Goal: Information Seeking & Learning: Find specific fact

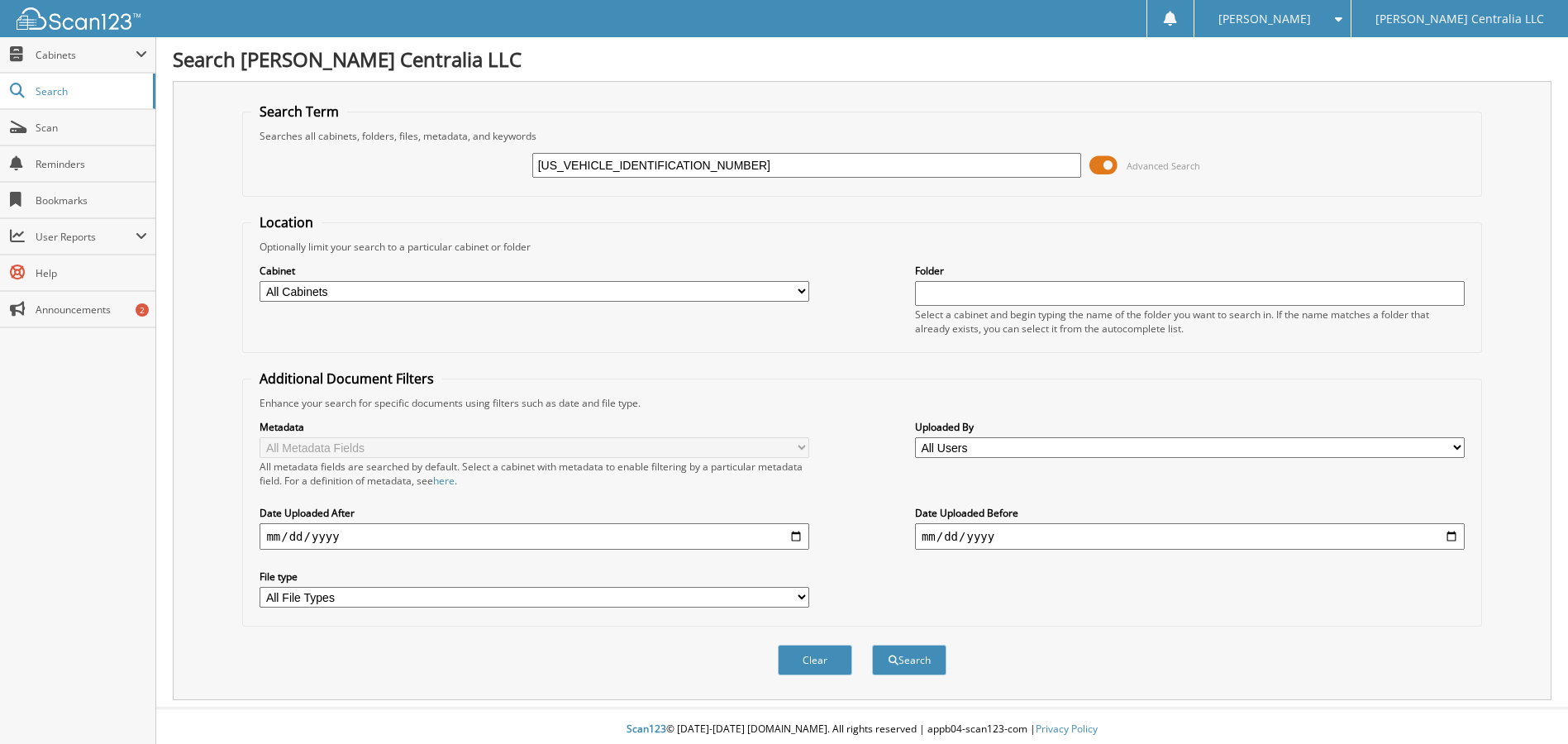
type input "[US_VEHICLE_IDENTIFICATION_NUMBER]"
click at [872, 645] on button "Search" at bounding box center [909, 660] width 74 height 31
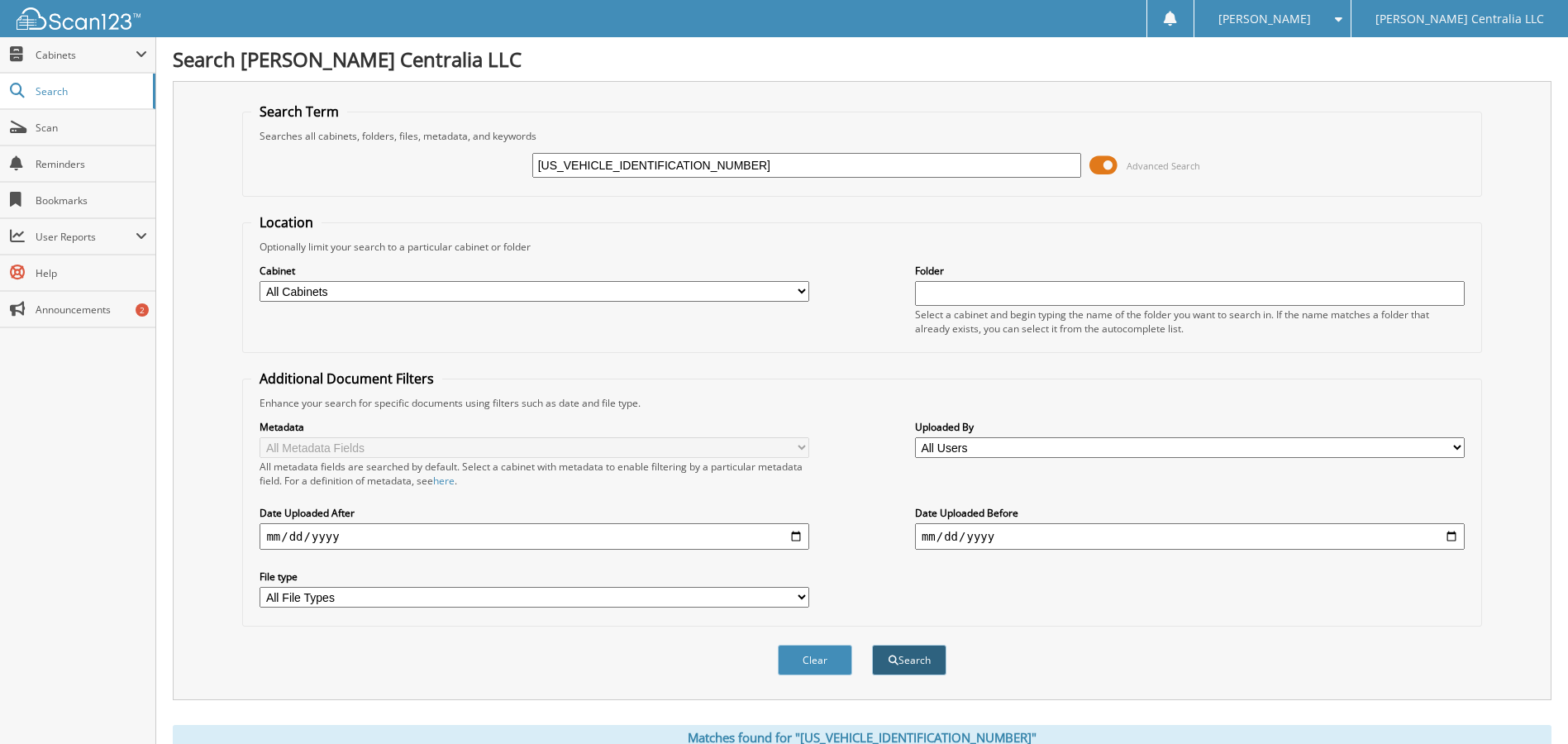
click at [913, 668] on button "Search" at bounding box center [909, 660] width 74 height 31
click at [1101, 168] on span at bounding box center [1103, 165] width 28 height 25
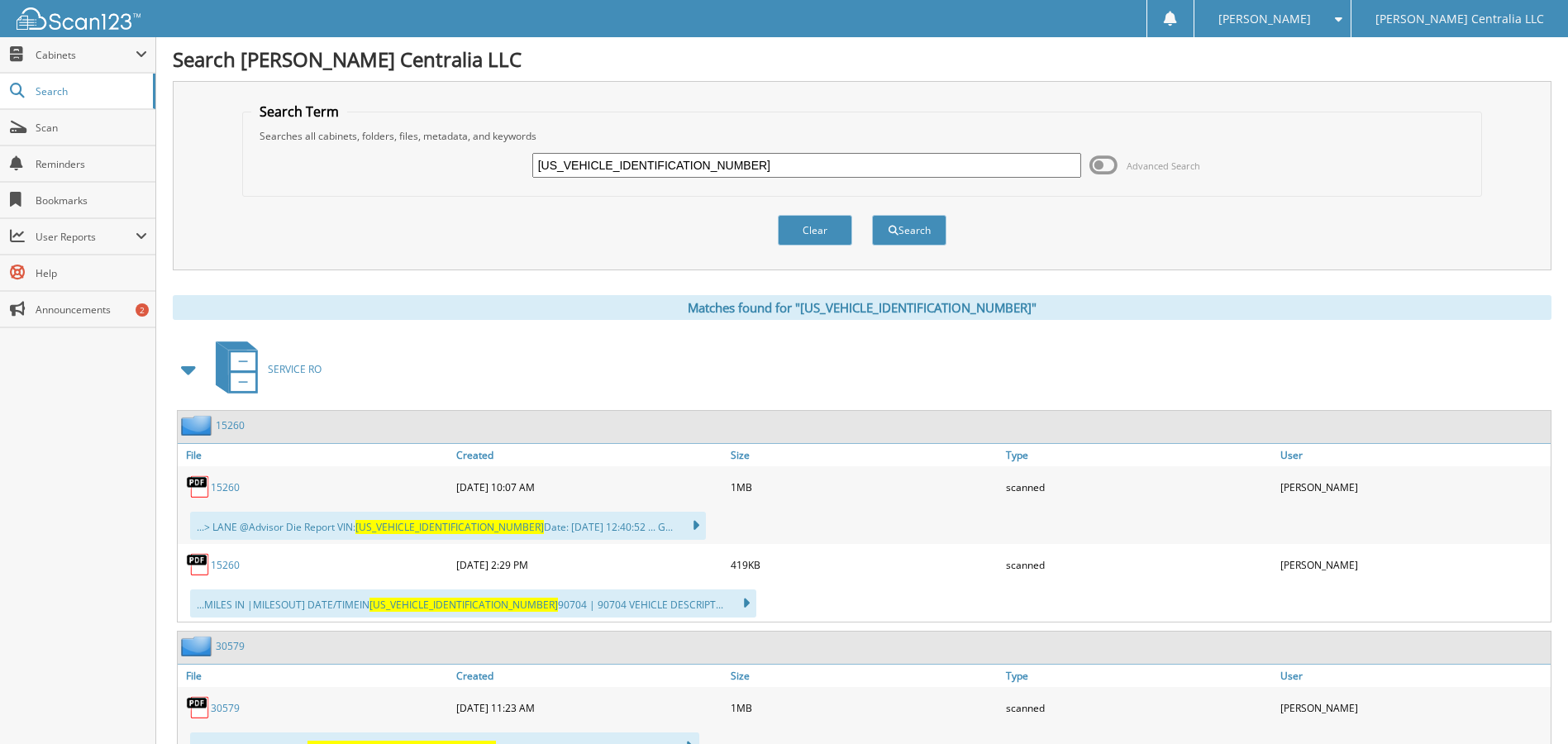
click at [701, 162] on input "[US_VEHICLE_IDENTIFICATION_NUMBER]" at bounding box center [807, 165] width 550 height 25
click at [872, 215] on button "Search" at bounding box center [909, 229] width 74 height 31
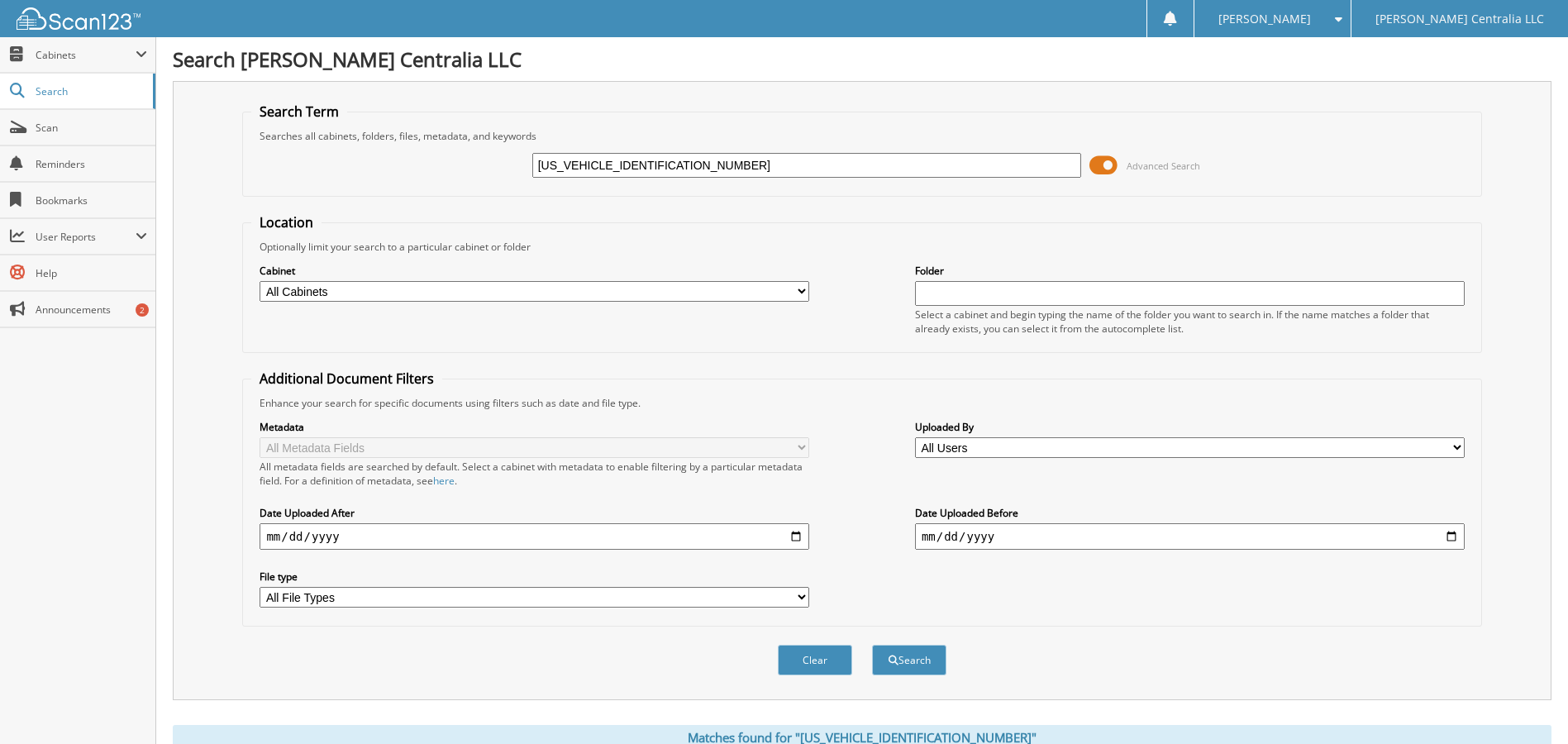
click at [1095, 166] on span at bounding box center [1103, 165] width 28 height 25
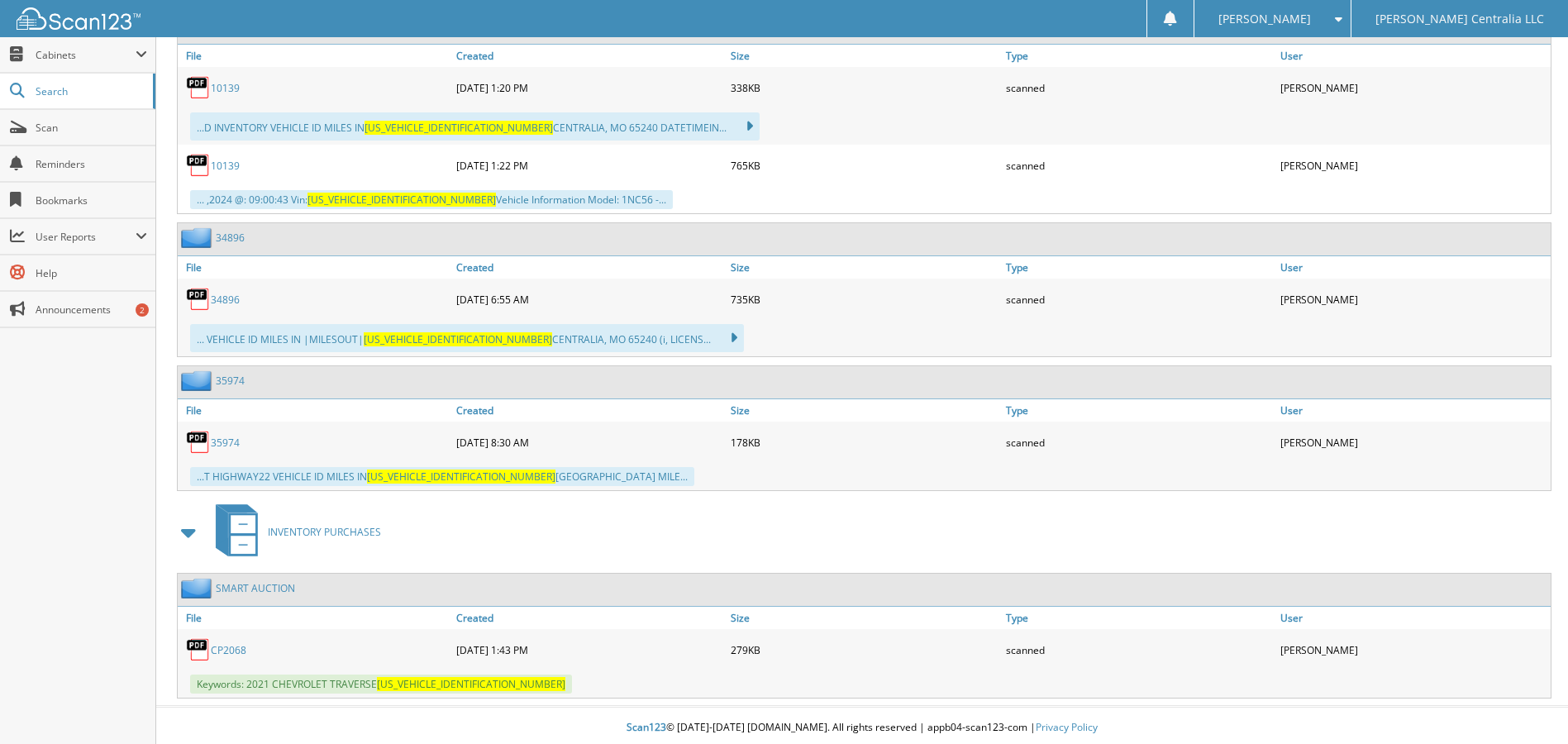
scroll to position [767, 0]
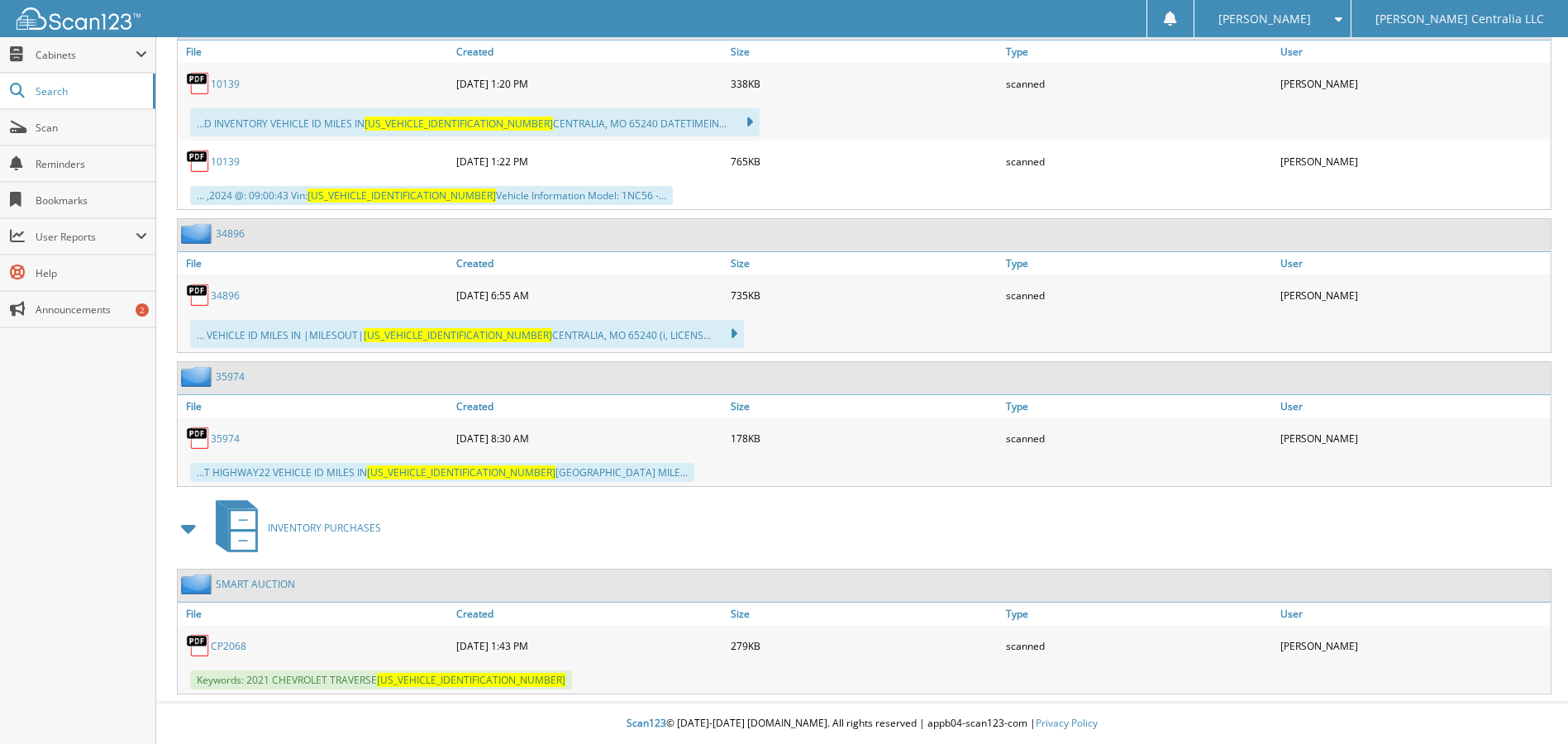
click at [230, 646] on link "CP2068" at bounding box center [229, 645] width 35 height 14
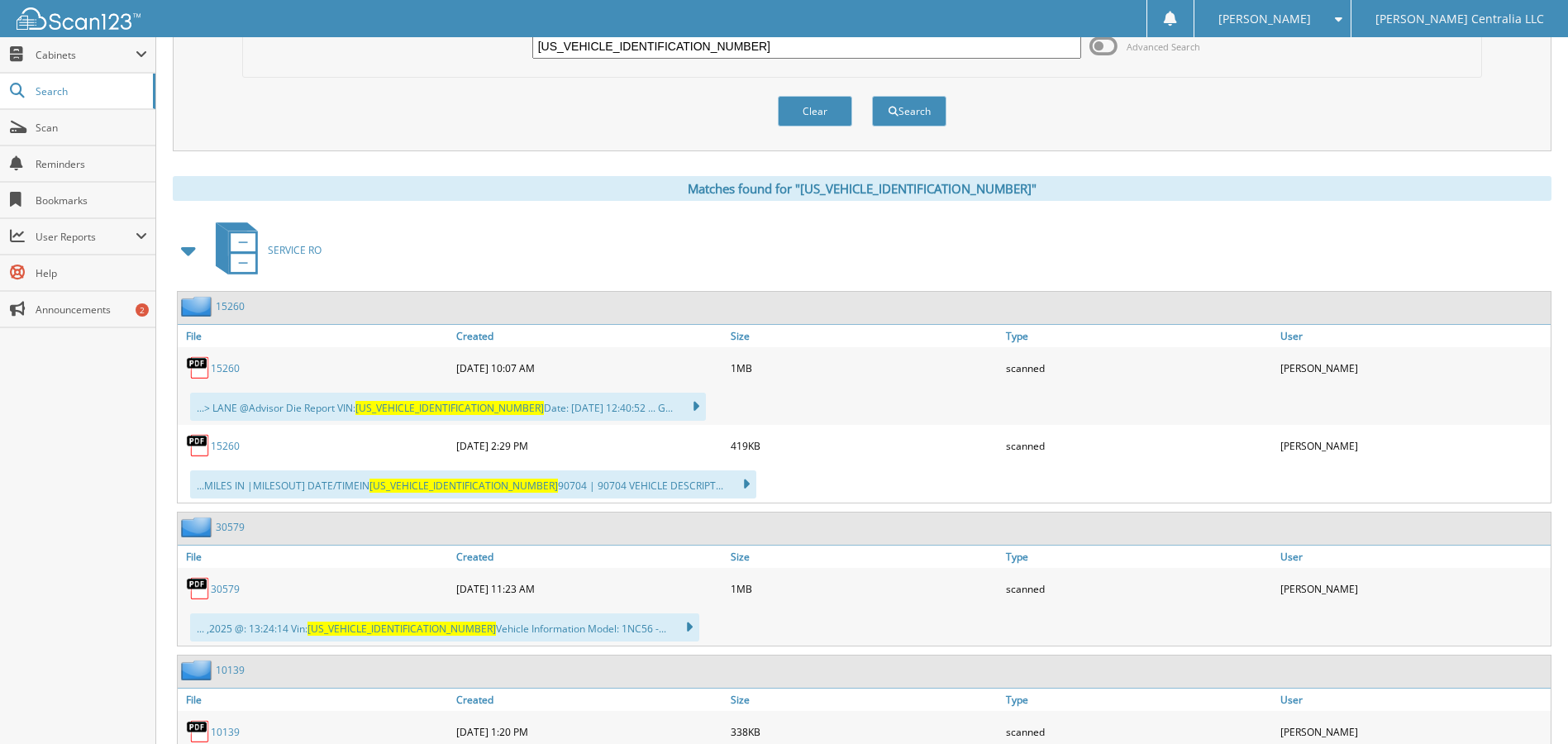
scroll to position [0, 0]
